Goal: Task Accomplishment & Management: Use online tool/utility

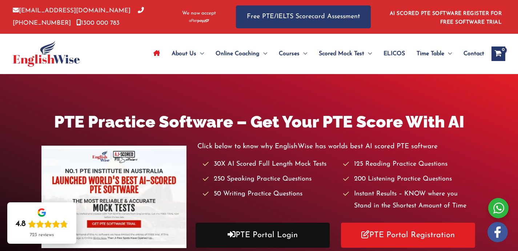
click at [247, 245] on link "PTE Portal Login" at bounding box center [263, 235] width 134 height 25
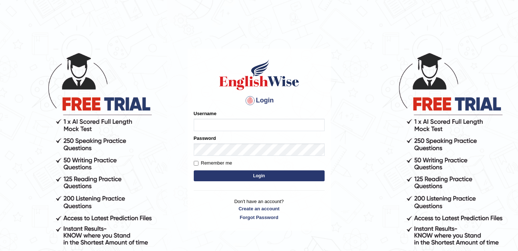
type input "NawarajBista"
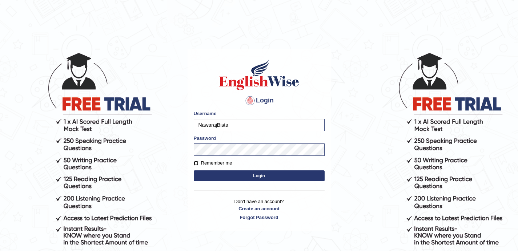
click at [197, 163] on input "Remember me" at bounding box center [196, 163] width 5 height 5
checkbox input "true"
click at [249, 177] on button "Login" at bounding box center [259, 175] width 131 height 11
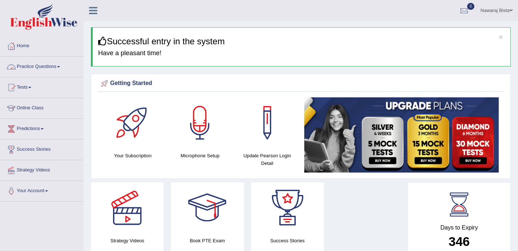
click at [60, 67] on span at bounding box center [58, 66] width 3 height 1
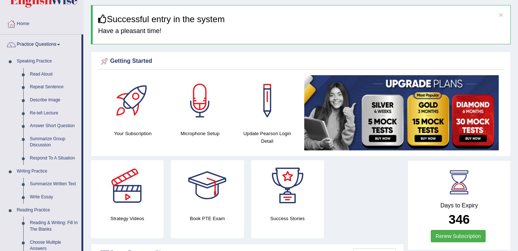
scroll to position [24, 0]
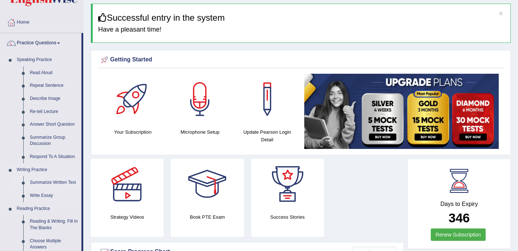
click at [44, 181] on link "Summarize Written Text" at bounding box center [54, 182] width 55 height 13
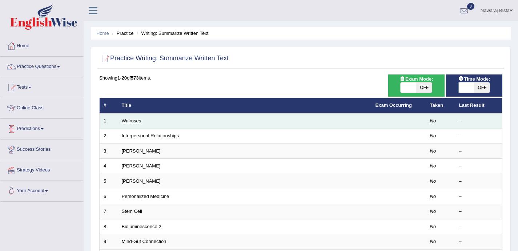
click at [133, 121] on link "Walruses" at bounding box center [132, 120] width 20 height 5
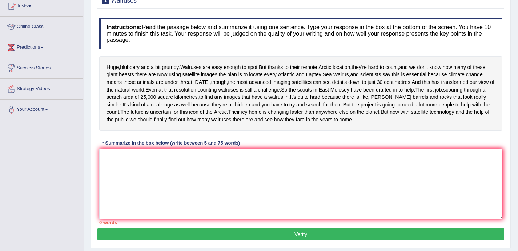
scroll to position [50, 0]
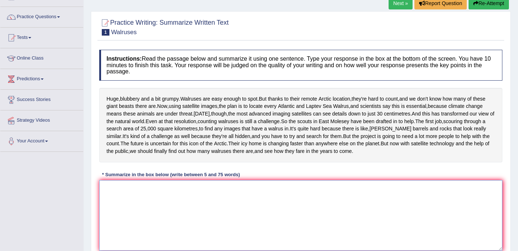
click at [189, 227] on textarea at bounding box center [300, 215] width 403 height 71
type textarea "h"
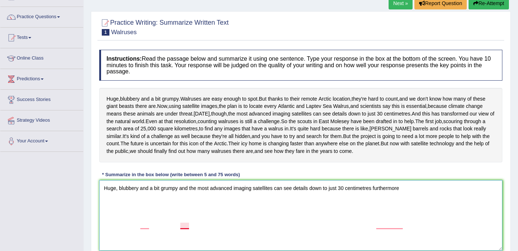
click at [180, 228] on textarea "Huge, blubbery and a bit grumpy and the most advanced imaging satellites can se…" at bounding box center [300, 215] width 403 height 71
click at [376, 226] on textarea "Huge, blubbery and a bit grumpy, and the most advanced imaging satellites can s…" at bounding box center [300, 215] width 403 height 71
click at [407, 228] on textarea "Huge, blubbery and a bit grumpy, and the most advanced imaging satellites can s…" at bounding box center [300, 215] width 403 height 71
click at [379, 227] on textarea "Huge, blubbery and a bit grumpy, and the most advanced imaging satellites can s…" at bounding box center [300, 215] width 403 height 71
click at [439, 230] on textarea "Huge, blubbery and a bit grumpy, and the most advanced imaging satellites can s…" at bounding box center [300, 215] width 403 height 71
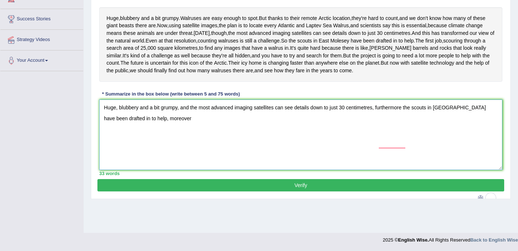
scroll to position [140, 0]
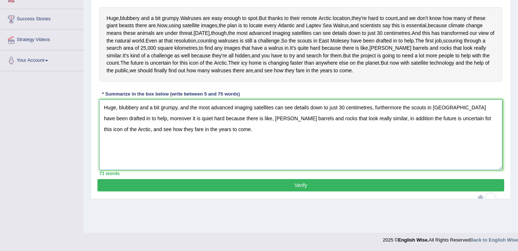
type textarea "Huge, blubbery and a bit grumpy, and the most advanced imaging satellites can s…"
click at [234, 192] on button "Verify" at bounding box center [300, 185] width 407 height 12
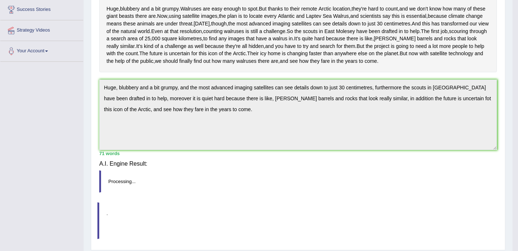
scroll to position [136, 0]
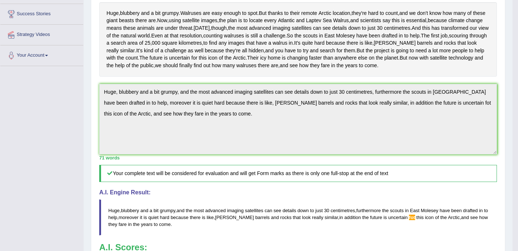
drag, startPoint x: 521, startPoint y: 81, endPoint x: 516, endPoint y: 107, distance: 26.7
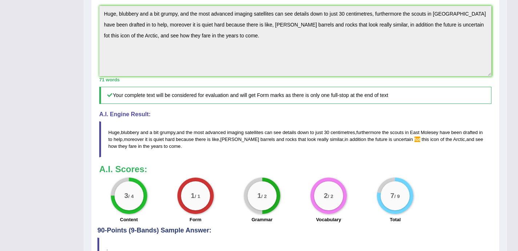
scroll to position [0, 0]
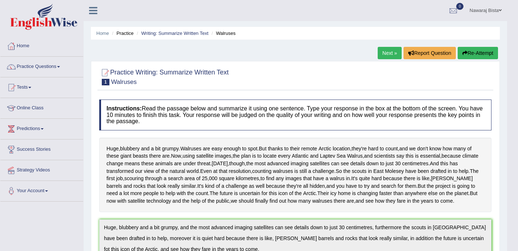
click at [388, 54] on link "Next »" at bounding box center [390, 53] width 24 height 12
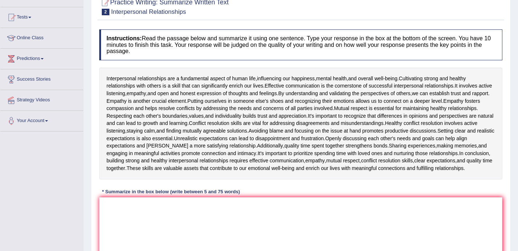
scroll to position [70, 0]
click at [135, 230] on textarea at bounding box center [300, 233] width 403 height 71
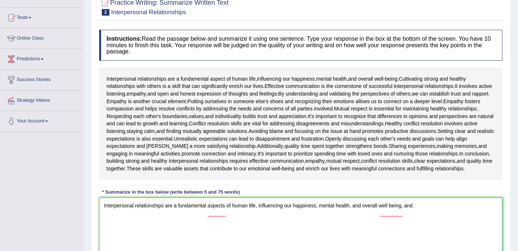
click at [226, 216] on textarea "Interpersonal relationships are a fundamental aspects of human life, influencin…" at bounding box center [300, 233] width 403 height 71
click at [420, 214] on textarea "Interpersonal relationships are a fundamental aspect of human life, influencing…" at bounding box center [300, 233] width 403 height 71
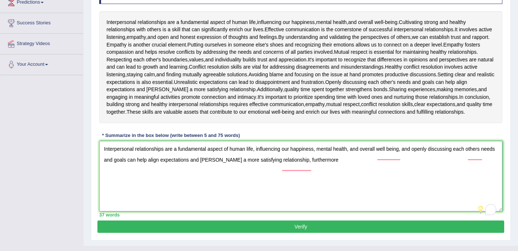
scroll to position [147, 0]
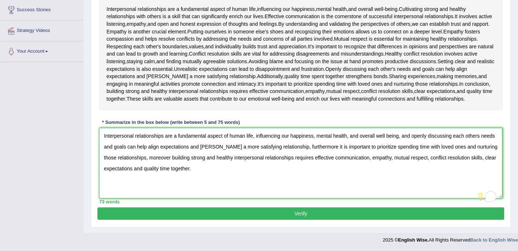
type textarea "Interpersonal relationships are a fundamental aspect of human life, influencing…"
click at [180, 213] on button "Verify" at bounding box center [300, 214] width 407 height 12
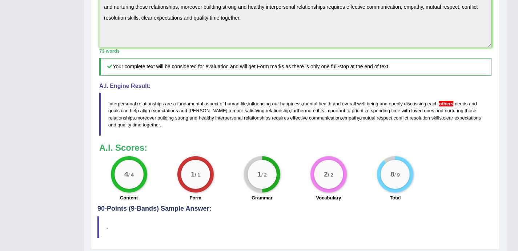
scroll to position [293, 0]
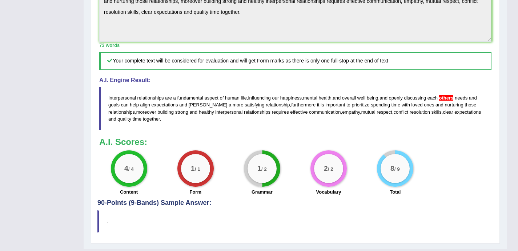
click at [108, 97] on blockquote "Interpersonal relationships are a fundamental aspect of human life , influencin…" at bounding box center [295, 108] width 392 height 43
drag, startPoint x: 109, startPoint y: 97, endPoint x: 312, endPoint y: 152, distance: 210.1
click at [312, 152] on div "Instructions: Read the passage below and summarize it using one sentence. Type …" at bounding box center [295, 1] width 396 height 397
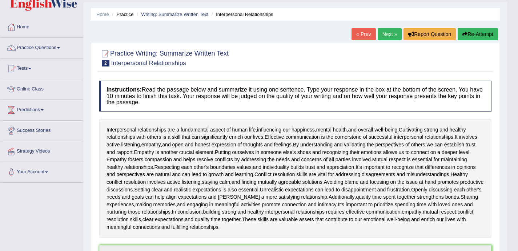
scroll to position [15, 0]
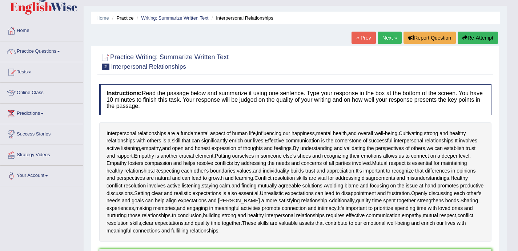
click at [381, 34] on link "Next »" at bounding box center [390, 38] width 24 height 12
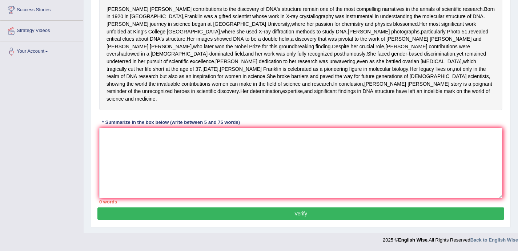
scroll to position [137, 0]
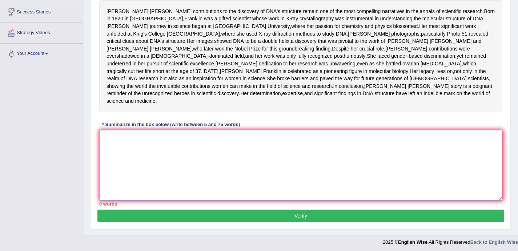
click at [159, 191] on textarea at bounding box center [300, 165] width 403 height 71
click at [105, 176] on textarea "Franklin was a gifted" at bounding box center [300, 165] width 403 height 71
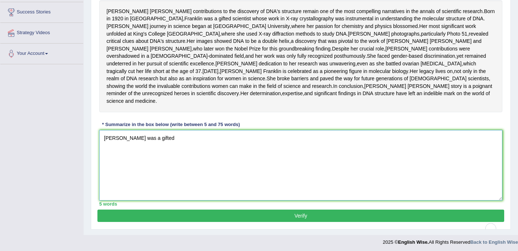
click at [187, 173] on textarea "Rosalind Franklin was a gifted" at bounding box center [300, 165] width 403 height 71
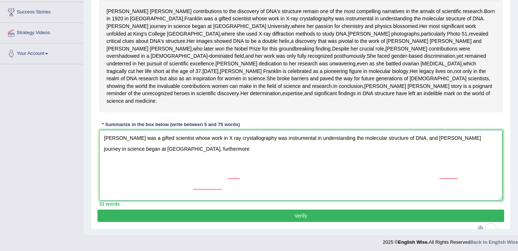
click at [458, 177] on textarea "Rosalind Franklin was a gifted scientist whose work in X ray crystallography wa…" at bounding box center [300, 165] width 403 height 71
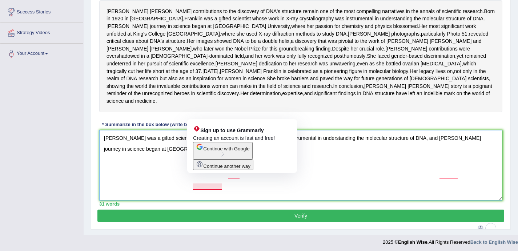
click at [230, 188] on textarea "Rosalind Franklin was a gifted scientist whose work in X ray crystallography wa…" at bounding box center [300, 165] width 403 height 71
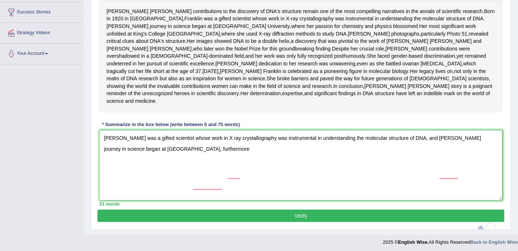
drag, startPoint x: 230, startPoint y: 188, endPoint x: 95, endPoint y: 183, distance: 135.7
click at [95, 183] on div "Practice Writing: Summarize Written Text 3 Rosalid Franklin Instructions: Read …" at bounding box center [301, 77] width 420 height 306
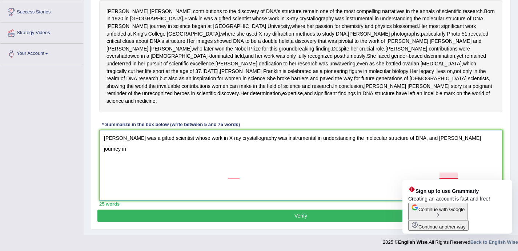
drag, startPoint x: 484, startPoint y: 176, endPoint x: 440, endPoint y: 178, distance: 43.7
click at [440, 178] on textarea "Rosalind Franklin was a gifted scientist whose work in X ray crystallography wa…" at bounding box center [300, 165] width 403 height 71
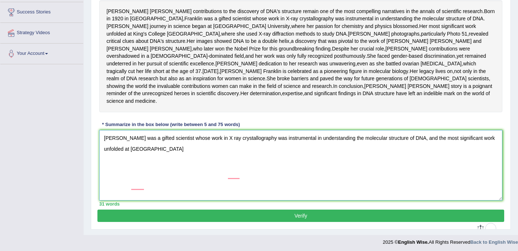
drag, startPoint x: 186, startPoint y: 185, endPoint x: 3, endPoint y: 189, distance: 183.3
click at [3, 189] on div "Toggle navigation Home Practice Questions Speaking Practice Read Aloud Repeat S…" at bounding box center [259, 56] width 518 height 387
click at [495, 177] on textarea "Rosalind Franklin was a gifted scientist whose work in X ray crystallography wa…" at bounding box center [300, 165] width 403 height 71
drag, startPoint x: 499, startPoint y: 176, endPoint x: 440, endPoint y: 177, distance: 58.9
click at [440, 177] on textarea "Rosalind Franklin was a gifted scientist whose work in X ray crystallography wa…" at bounding box center [300, 165] width 403 height 71
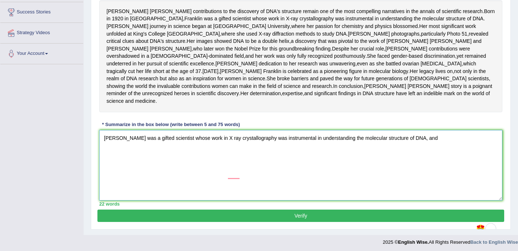
click at [446, 176] on textarea "Rosalind Franklin was a gifted scientist whose work in X ray crystallography wa…" at bounding box center [300, 165] width 403 height 71
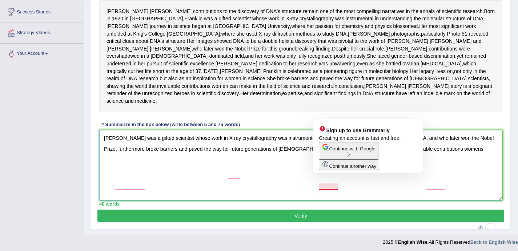
click at [318, 188] on textarea "Rosalind Franklin was a gifted scientist whose work in X ray crystallography wa…" at bounding box center [300, 165] width 403 height 71
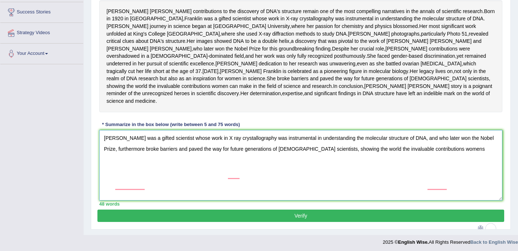
click at [465, 189] on textarea "Rosalind Franklin was a gifted scientist whose work in X ray crystallography wa…" at bounding box center [300, 165] width 403 height 71
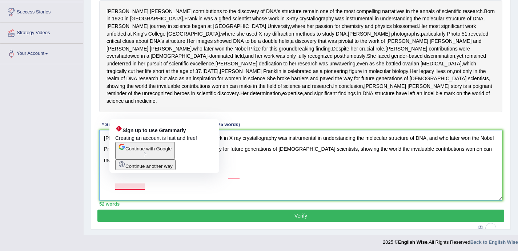
click at [147, 189] on textarea "Rosalind Franklin was a gifted scientist whose work in X ray crystallography wa…" at bounding box center [300, 165] width 403 height 71
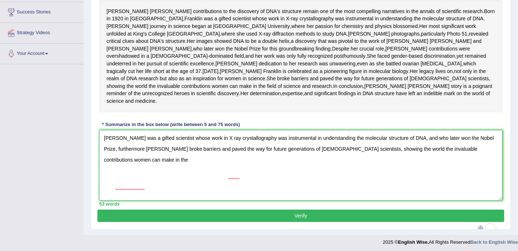
click at [121, 198] on textarea "Rosalind Franklin was a gifted scientist whose work in X ray crystallography wa…" at bounding box center [300, 165] width 403 height 71
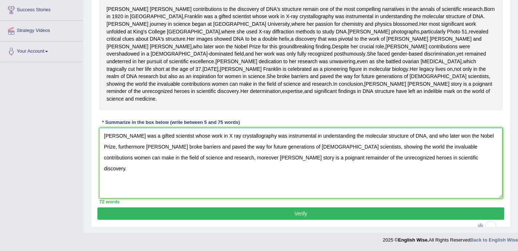
scroll to position [177, 0]
type textarea "Rosalind Franklin was a gifted scientist whose work in X ray crystallography wa…"
click at [269, 215] on button "Verify" at bounding box center [300, 214] width 407 height 12
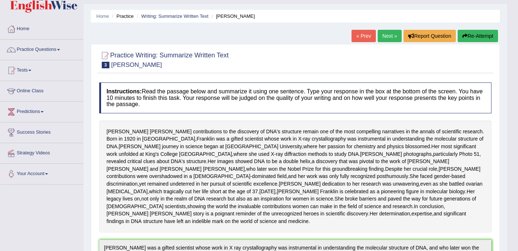
scroll to position [12, 0]
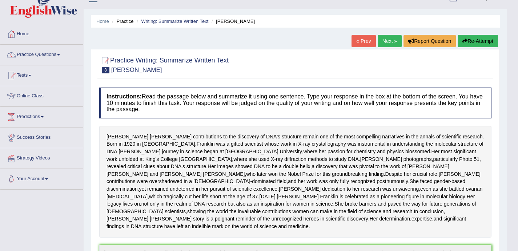
click at [386, 42] on link "Next »" at bounding box center [390, 41] width 24 height 12
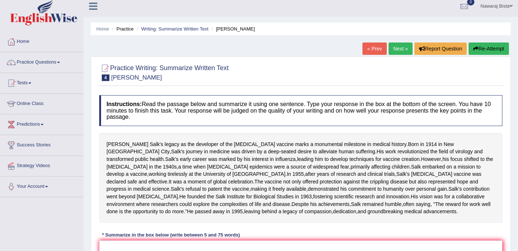
scroll to position [95, 0]
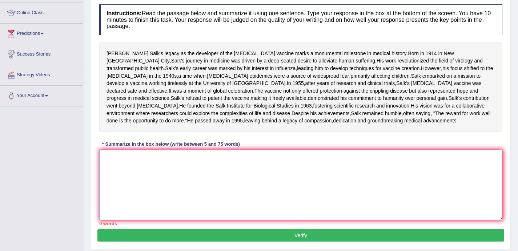
click at [200, 214] on textarea at bounding box center [300, 185] width 403 height 71
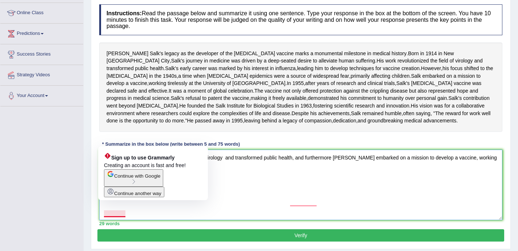
click at [107, 212] on textarea "[PERSON_NAME] revolutionized the field of virology and transformed public healt…" at bounding box center [300, 185] width 403 height 71
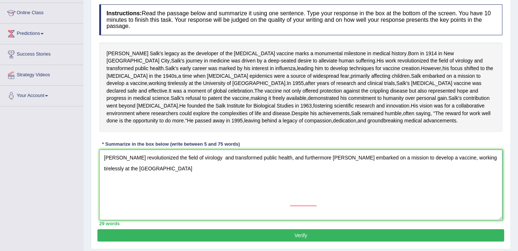
click at [168, 211] on textarea "[PERSON_NAME] revolutionized the field of virology and transformed public healt…" at bounding box center [300, 185] width 403 height 71
click at [320, 218] on textarea "[PERSON_NAME] revolutionized the field of virology and transformed public healt…" at bounding box center [300, 185] width 403 height 71
click at [318, 206] on textarea "[PERSON_NAME] revolutionized the field of virology and transformed public healt…" at bounding box center [300, 185] width 403 height 71
click at [148, 216] on textarea "[PERSON_NAME] revolutionized the field of virology and transformed public healt…" at bounding box center [300, 185] width 403 height 71
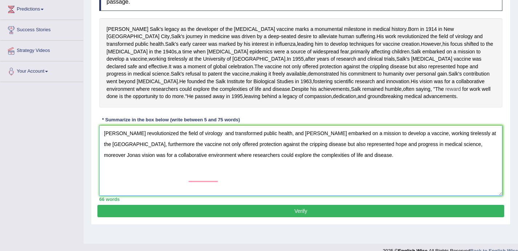
scroll to position [162, 0]
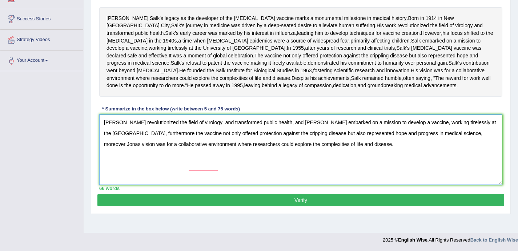
type textarea "Jonas Salk revolutionized the field of virology and transformed public health, …"
click at [251, 206] on button "Verify" at bounding box center [300, 200] width 407 height 12
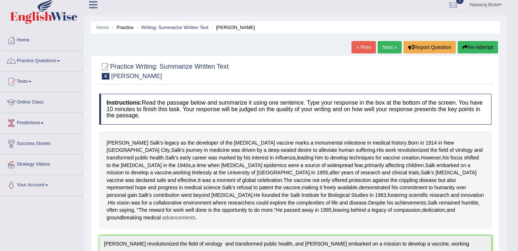
scroll to position [0, 0]
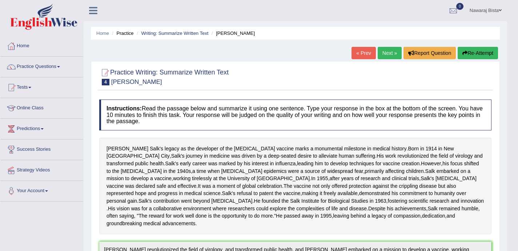
click at [391, 51] on link "Next »" at bounding box center [390, 53] width 24 height 12
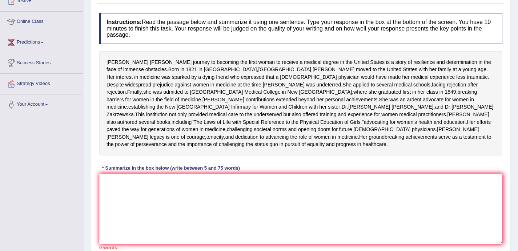
scroll to position [88, 0]
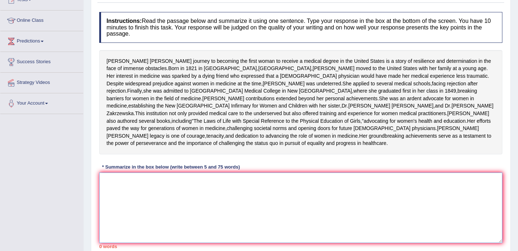
click at [132, 209] on textarea at bounding box center [300, 208] width 403 height 71
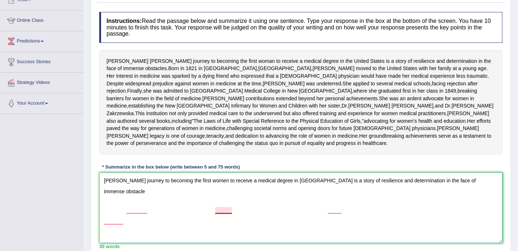
click at [230, 213] on textarea "[PERSON_NAME] journey to becoming the first women to receive a medical degree i…" at bounding box center [300, 208] width 403 height 71
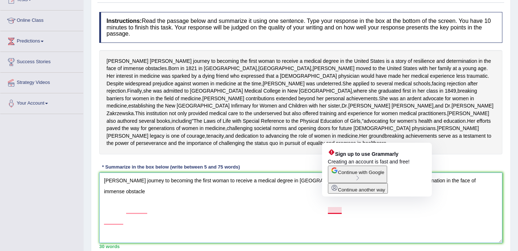
click at [332, 213] on textarea "[PERSON_NAME] journey to becoming the first woman to receive a medical degree i…" at bounding box center [300, 208] width 403 height 71
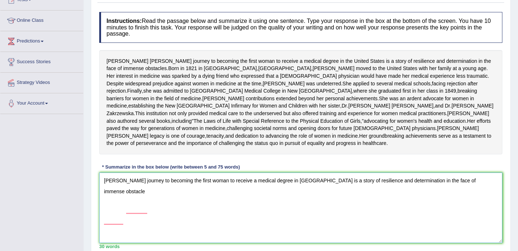
click at [130, 228] on textarea "[PERSON_NAME] journey to becoming the first woman to receive a medical degree i…" at bounding box center [300, 208] width 403 height 71
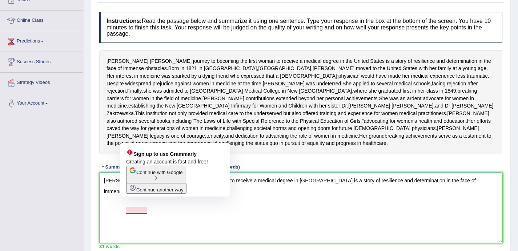
click at [130, 212] on textarea "Elizabeth blackwell journey to becoming the first woman to receive a medical de…" at bounding box center [300, 208] width 403 height 71
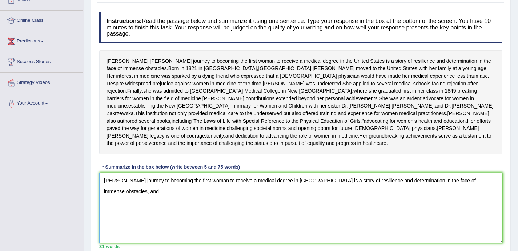
click at [164, 220] on textarea "Elizabeth Blackwell journey to becoming the first woman to receive a medical de…" at bounding box center [300, 208] width 403 height 71
click at [167, 211] on textarea "Elizabeth Blackwell journey to becoming the first woman to receive a medical de…" at bounding box center [300, 208] width 403 height 71
click at [105, 209] on textarea "Elizabeth Blackwell to becoming the first woman to receive a medical degree in …" at bounding box center [300, 208] width 403 height 71
click at [166, 228] on textarea "The journey of Elizabeth Blackwell to becoming the first woman to receive a med…" at bounding box center [300, 208] width 403 height 71
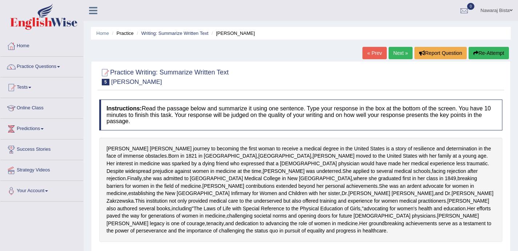
scroll to position [162, 0]
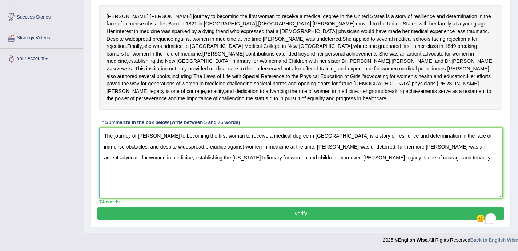
type textarea "The journey of Elizabeth Blackwell to becoming the first woman to receive a med…"
click at [264, 215] on button "Verify" at bounding box center [300, 214] width 407 height 12
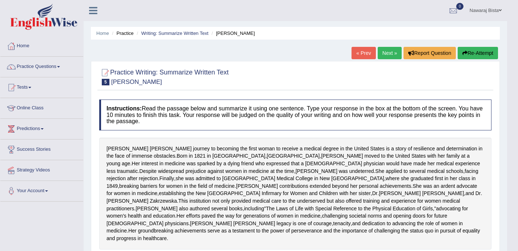
scroll to position [0, 0]
click at [65, 66] on link "Practice Questions" at bounding box center [41, 66] width 83 height 18
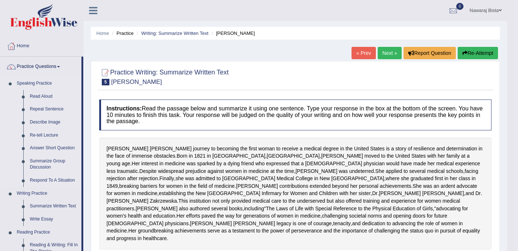
scroll to position [109, 0]
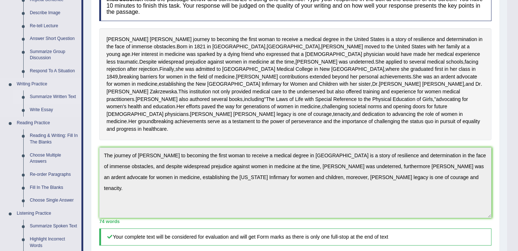
click at [58, 96] on link "Summarize Written Text" at bounding box center [54, 97] width 55 height 13
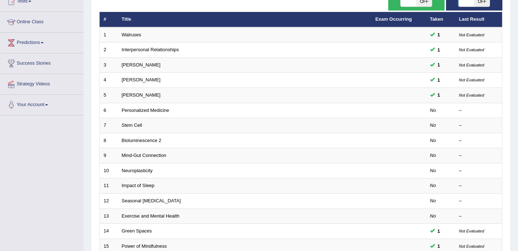
scroll to position [88, 0]
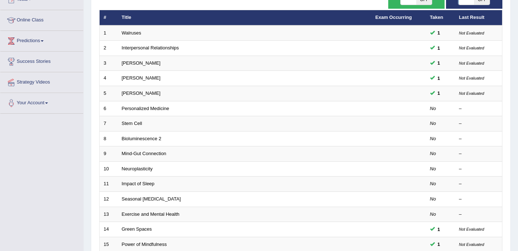
click at [518, 72] on html "Toggle navigation Home Practice Questions Speaking Practice Read Aloud Repeat S…" at bounding box center [259, 37] width 518 height 251
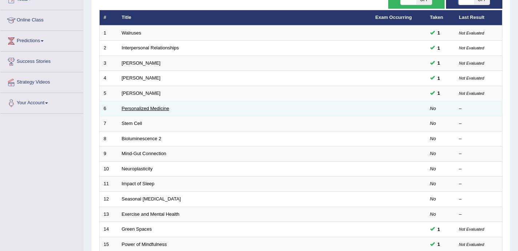
click at [156, 110] on link "Personalized Medicine" at bounding box center [146, 108] width 48 height 5
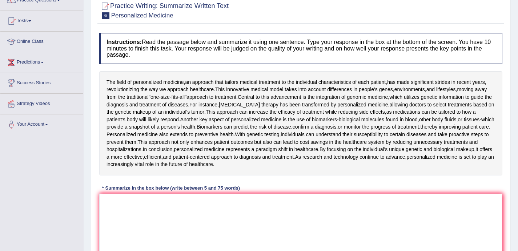
scroll to position [70, 0]
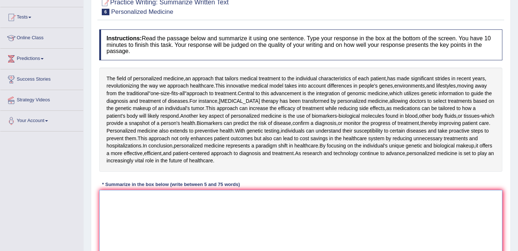
click at [143, 215] on textarea at bounding box center [300, 225] width 403 height 71
click at [201, 229] on textarea "To enrich screen reader interactions, please activate Accessibility in Grammarl…" at bounding box center [300, 225] width 403 height 71
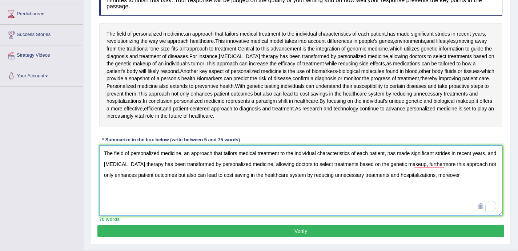
scroll to position [132, 0]
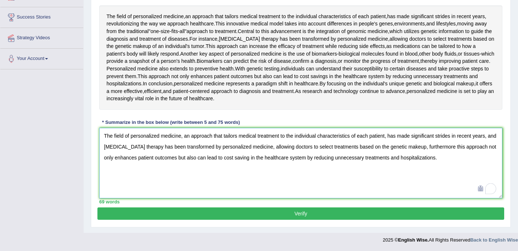
type textarea "The field of personalized medicine, an approach that tailors medical treatment …"
click at [328, 214] on button "Verify" at bounding box center [300, 214] width 407 height 12
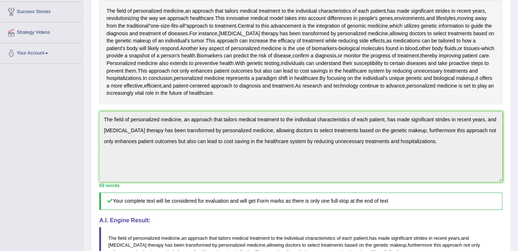
scroll to position [0, 0]
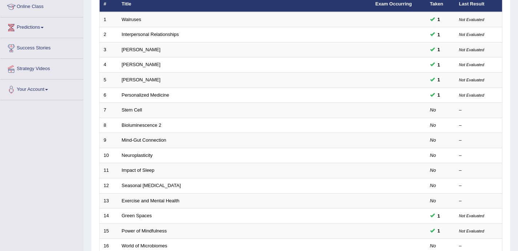
scroll to position [88, 0]
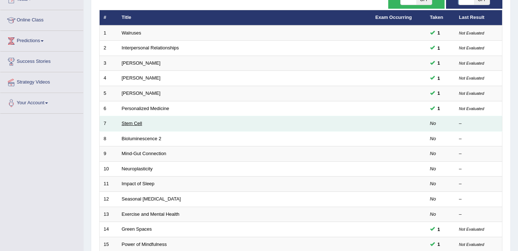
click at [134, 123] on link "Stem Cell" at bounding box center [132, 123] width 20 height 5
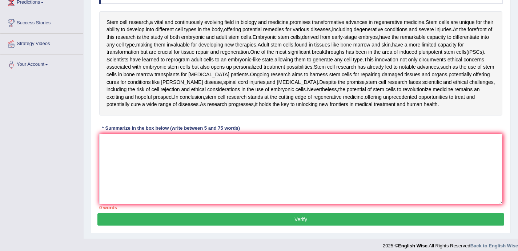
scroll to position [126, 0]
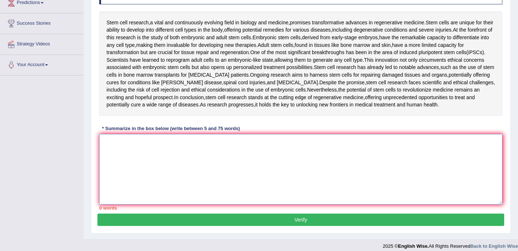
click at [205, 154] on textarea at bounding box center [300, 169] width 403 height 71
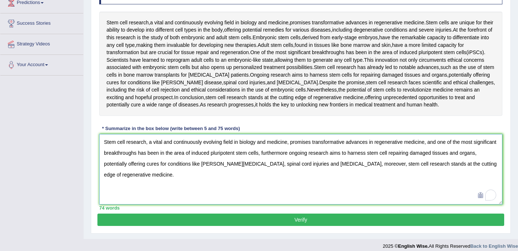
type textarea "Stem cell research, a vital and continuously evolving field in biology and medi…"
click at [310, 218] on button "Verify" at bounding box center [300, 220] width 407 height 12
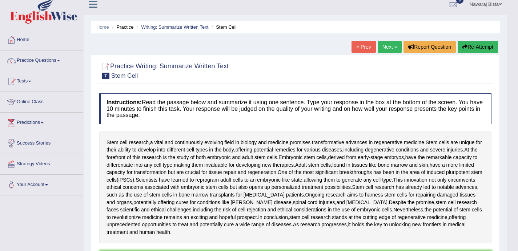
scroll to position [0, 0]
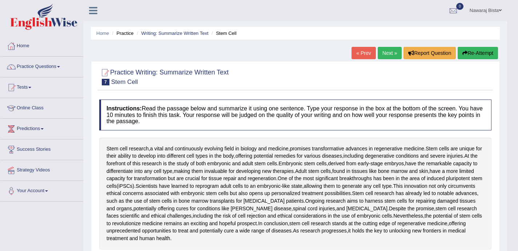
click at [390, 50] on link "Next »" at bounding box center [390, 53] width 24 height 12
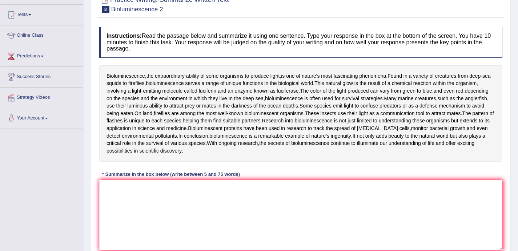
scroll to position [75, 0]
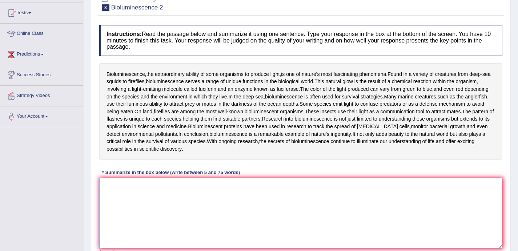
click at [278, 187] on textarea at bounding box center [300, 213] width 403 height 71
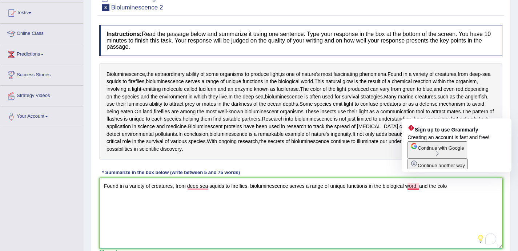
click at [416, 186] on textarea "Found in a variety of creatures, from deep sea squids to fireflies, bioluminesc…" at bounding box center [300, 213] width 403 height 71
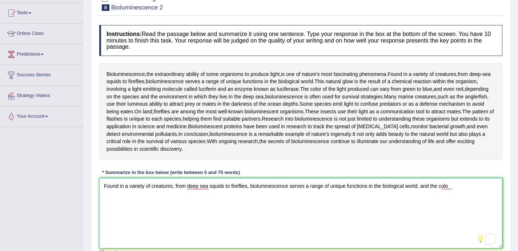
click at [466, 188] on textarea "Found in a variety of creatures, from deep sea squids to fireflies, bioluminesc…" at bounding box center [300, 213] width 403 height 71
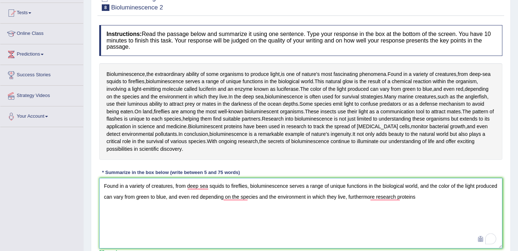
drag, startPoint x: 466, startPoint y: 199, endPoint x: 506, endPoint y: 209, distance: 41.1
click at [482, 204] on textarea "Found in a variety of creatures, from deep sea squids to fireflies, bioluminesc…" at bounding box center [300, 213] width 403 height 71
click at [400, 197] on textarea "Found in a variety of creatures, from deep sea squids to fireflies, bioluminesc…" at bounding box center [300, 213] width 403 height 71
click at [155, 205] on textarea "Found in a variety of creatures, from deep sea squids to fireflies, bioluminesc…" at bounding box center [300, 213] width 403 height 71
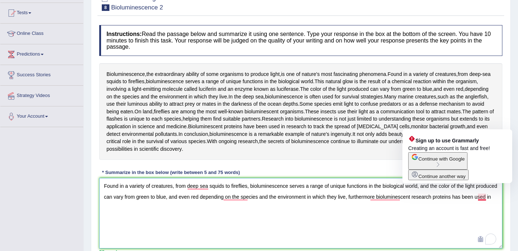
click at [487, 198] on textarea "Found in a variety of creatures, from deep sea squids to fireflies, bioluminesc…" at bounding box center [300, 213] width 403 height 71
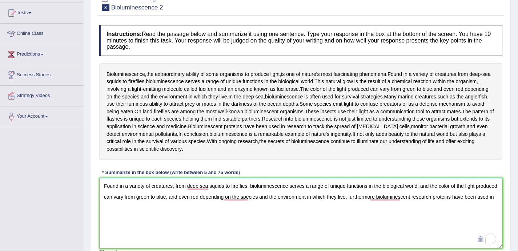
click at [147, 213] on textarea "Found in a variety of creatures, from deep sea squids to fireflies, bioluminesc…" at bounding box center [300, 213] width 403 height 71
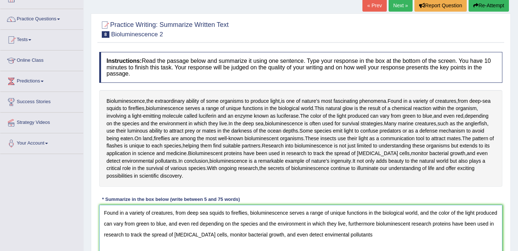
scroll to position [131, 0]
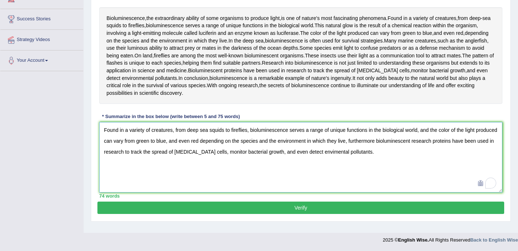
type textarea "Found in a variety of creatures, from deep sea squids to fireflies, bioluminesc…"
click at [354, 212] on button "Verify" at bounding box center [300, 208] width 407 height 12
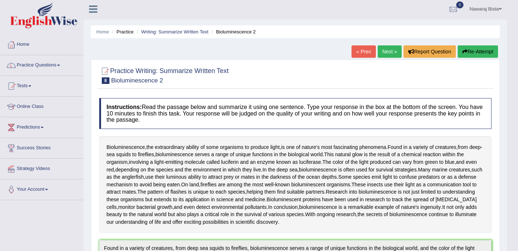
scroll to position [0, 0]
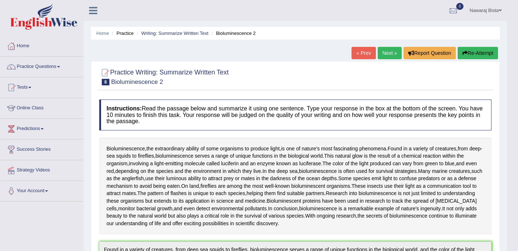
click at [384, 52] on link "Next »" at bounding box center [390, 53] width 24 height 12
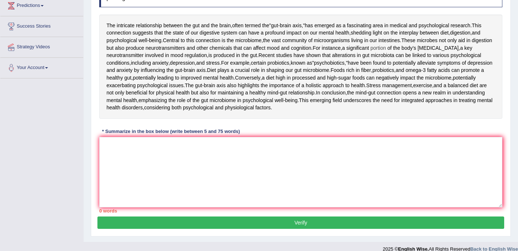
scroll to position [119, 0]
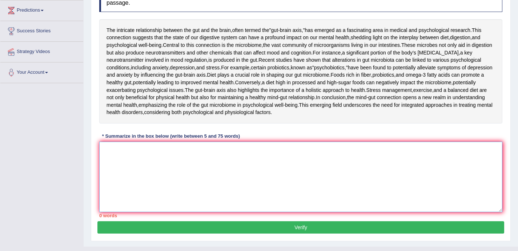
click at [154, 212] on textarea at bounding box center [300, 177] width 403 height 71
click at [169, 197] on textarea "To enrich screen reader interactions, please activate Accessibility in Grammarl…" at bounding box center [300, 177] width 403 height 71
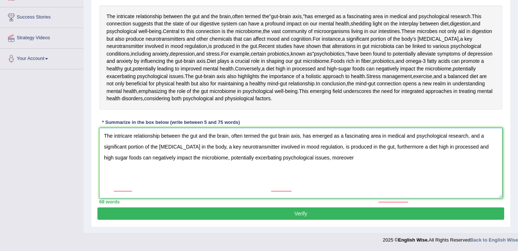
scroll to position [185, 0]
type textarea "The intricare relationship between the gut and the brain, often termed the gut …"
click at [314, 215] on button "Verify" at bounding box center [300, 214] width 407 height 12
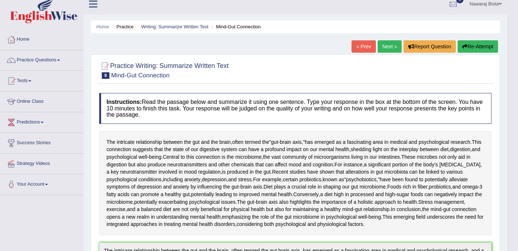
scroll to position [0, 0]
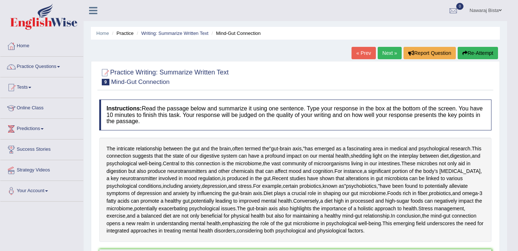
click at [385, 53] on link "Next »" at bounding box center [390, 53] width 24 height 12
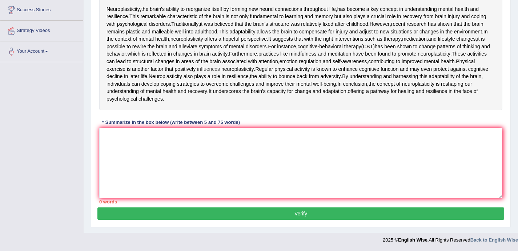
scroll to position [117, 0]
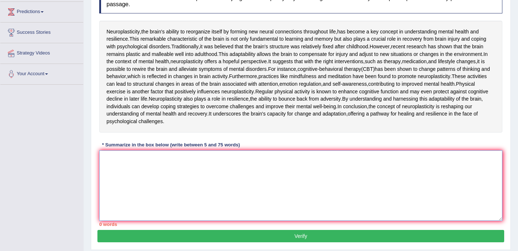
click at [105, 221] on textarea at bounding box center [300, 186] width 403 height 71
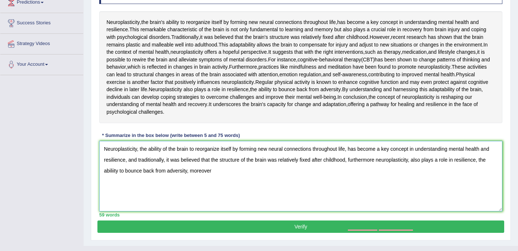
scroll to position [207, 0]
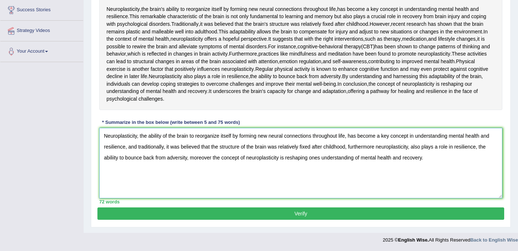
type textarea "Neuroplasticity, the ability of the brain to reorganize itself by forming new n…"
click at [304, 212] on button "Verify" at bounding box center [300, 214] width 407 height 12
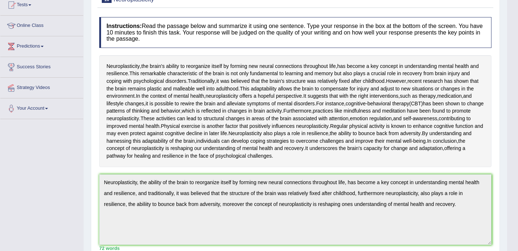
scroll to position [0, 0]
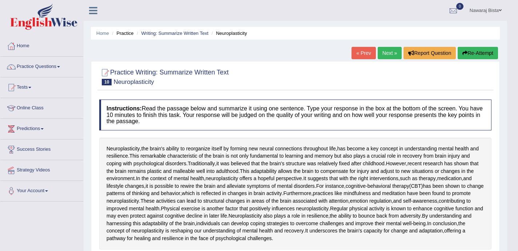
click at [379, 52] on link "Next »" at bounding box center [390, 53] width 24 height 12
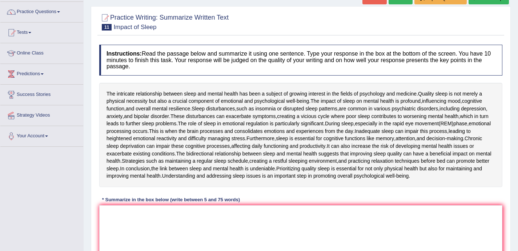
scroll to position [56, 0]
click at [54, 12] on link "Practice Questions" at bounding box center [41, 10] width 83 height 18
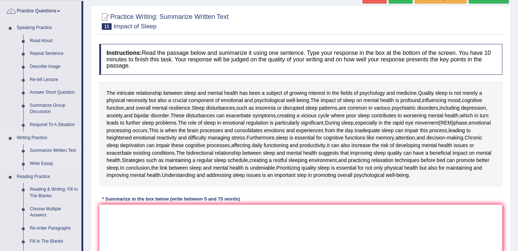
click at [55, 149] on link "Summarize Written Text" at bounding box center [54, 150] width 55 height 13
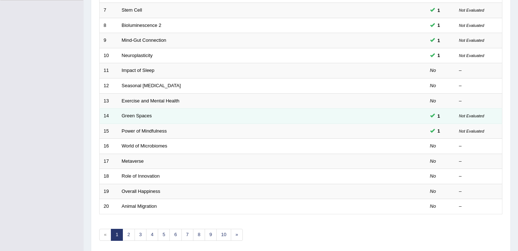
scroll to position [193, 0]
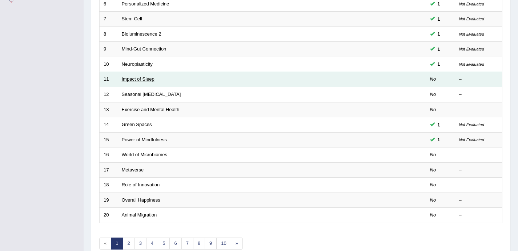
click at [136, 80] on link "Impact of Sleep" at bounding box center [138, 78] width 33 height 5
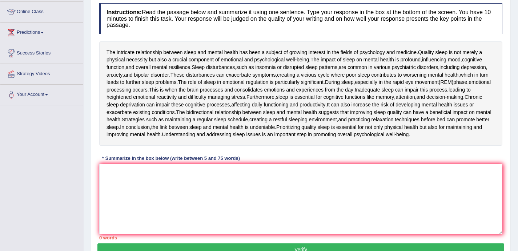
scroll to position [53, 0]
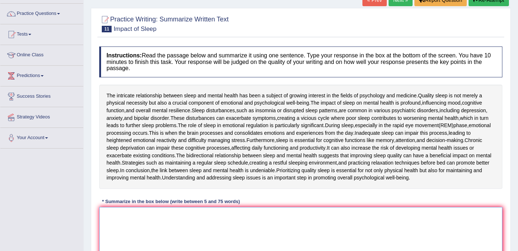
click at [175, 213] on textarea at bounding box center [300, 242] width 403 height 71
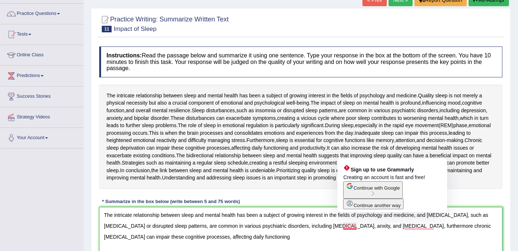
click at [355, 226] on textarea "The intricate relationship between sleep and mental health has been a subject o…" at bounding box center [300, 242] width 403 height 71
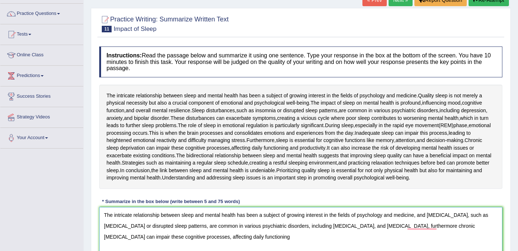
click at [270, 236] on textarea "The intricate relationship between sleep and mental health has been a subject o…" at bounding box center [300, 242] width 403 height 71
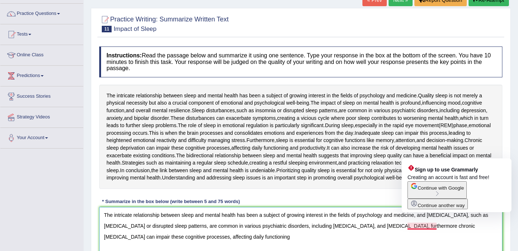
click at [410, 225] on textarea "The intricate relationship between sleep and mental health has been a subject o…" at bounding box center [300, 242] width 403 height 71
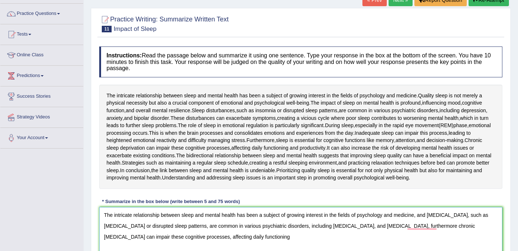
click at [260, 241] on textarea "The intricate relationship between sleep and mental health has been a subject o…" at bounding box center [300, 242] width 403 height 71
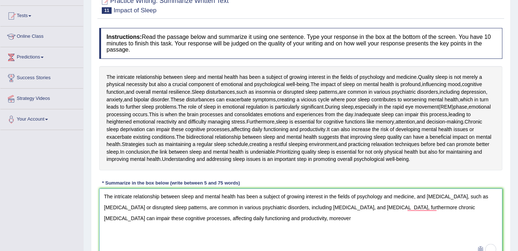
scroll to position [132, 0]
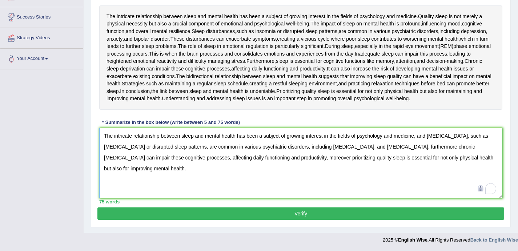
type textarea "The intricate relationship between sleep and mental health has been a subject o…"
click at [309, 212] on button "Verify" at bounding box center [300, 214] width 407 height 12
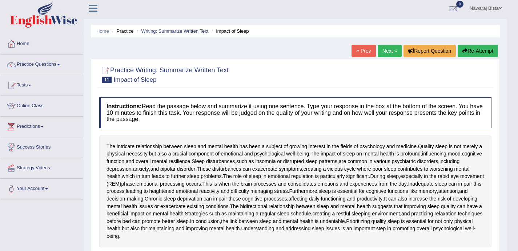
scroll to position [0, 0]
